Goal: Contribute content

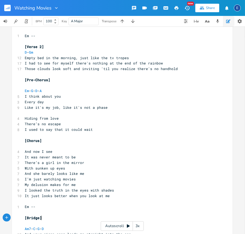
click at [126, 225] on icon at bounding box center [128, 226] width 4 height 4
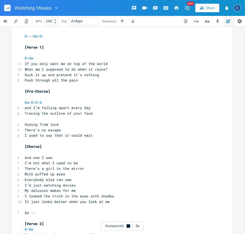
click at [139, 225] on div "3x" at bounding box center [138, 226] width 10 height 10
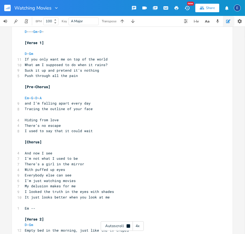
click at [140, 226] on div "4x" at bounding box center [138, 226] width 10 height 10
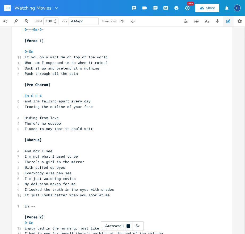
click at [140, 226] on div "5x" at bounding box center [138, 226] width 10 height 10
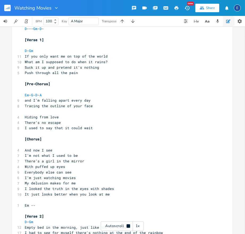
click at [140, 226] on div "1x" at bounding box center [138, 226] width 10 height 10
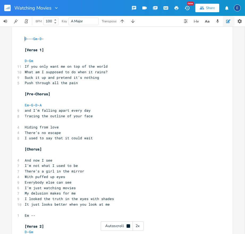
click at [24, 38] on pre "D --- Gm - D -" at bounding box center [120, 39] width 192 height 6
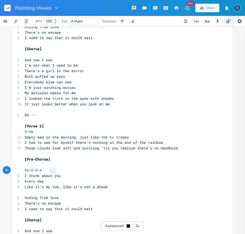
scroll to position [131, 0]
type textarea "Em - G - D - A"
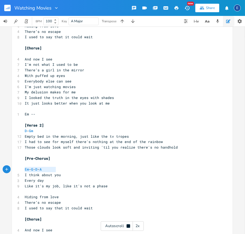
drag, startPoint x: 55, startPoint y: 170, endPoint x: 14, endPoint y: 169, distance: 42.0
click at [14, 169] on div "Em - G - D - A x ​ ​ ​ ​ ​ D --- Gm - D - ​ [Verse 1] ​ D - Gm 11 If you only w…" at bounding box center [122, 155] width 220 height 514
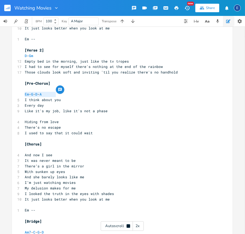
scroll to position [208, 0]
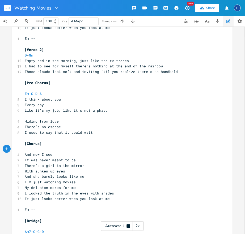
click at [48, 150] on pre "​" at bounding box center [120, 149] width 192 height 6
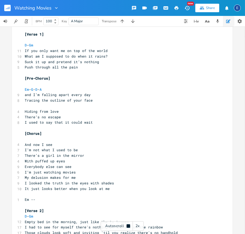
click at [45, 140] on pre "​" at bounding box center [120, 139] width 192 height 6
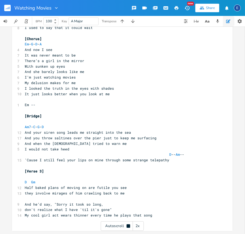
scroll to position [312, 0]
